Goal: Navigation & Orientation: Locate item on page

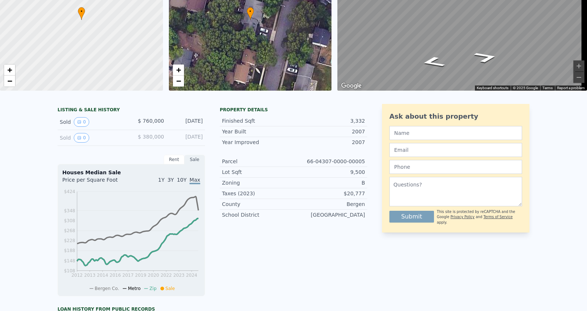
scroll to position [8, 0]
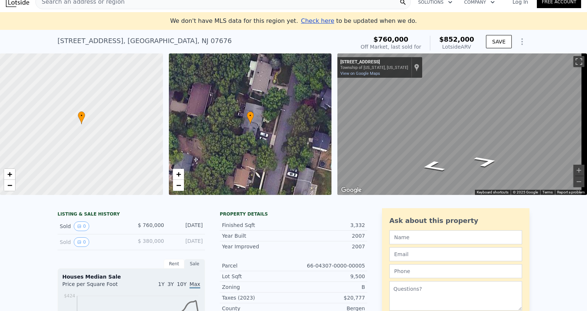
click at [263, 152] on div "• + −" at bounding box center [250, 124] width 163 height 142
click at [256, 128] on div "• + −" at bounding box center [250, 124] width 163 height 142
click at [179, 174] on span "+" at bounding box center [178, 174] width 5 height 9
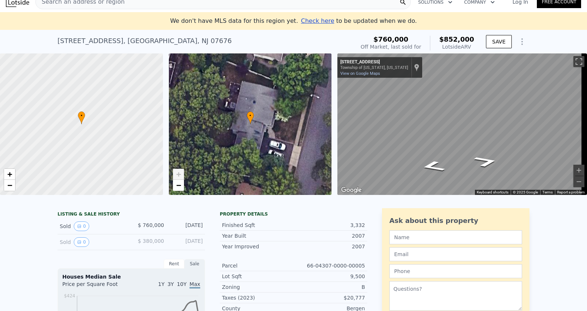
click at [178, 172] on span "+" at bounding box center [178, 174] width 5 height 9
click at [202, 147] on div "• + −" at bounding box center [250, 124] width 163 height 142
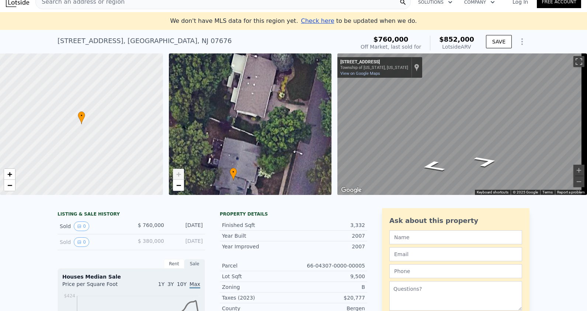
drag, startPoint x: 228, startPoint y: 129, endPoint x: 216, endPoint y: 170, distance: 42.7
click at [210, 184] on div "• + −" at bounding box center [250, 124] width 163 height 142
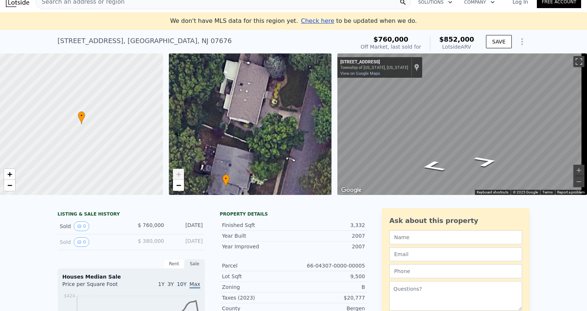
drag, startPoint x: 240, startPoint y: 144, endPoint x: 234, endPoint y: 151, distance: 9.0
click at [234, 151] on div "• + −" at bounding box center [250, 124] width 163 height 142
click at [317, 107] on div "• + − • + − ← Move left → Move right ↑ Move up ↓ Move down + Zoom in - Zoom out…" at bounding box center [293, 124] width 587 height 142
click at [573, 170] on button "Zoom in" at bounding box center [578, 170] width 11 height 11
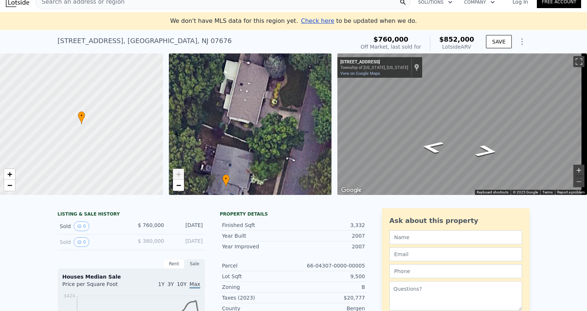
click at [573, 170] on button "Zoom in" at bounding box center [578, 170] width 11 height 11
click at [268, 192] on div "• + − • + − ← Move left → Move right ↑ Move up ↓ Move down + Zoom in - Zoom out…" at bounding box center [293, 124] width 587 height 142
click at [450, 110] on div "← Move left → Move right ↑ Move up ↓ Move down + Zoom in - Zoom out [STREET_ADD…" at bounding box center [458, 124] width 249 height 142
drag, startPoint x: 336, startPoint y: 99, endPoint x: 500, endPoint y: 27, distance: 178.8
